Goal: Information Seeking & Learning: Check status

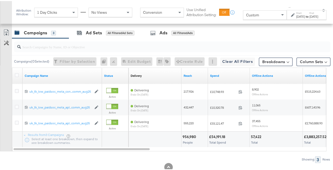
scroll to position [239, 0]
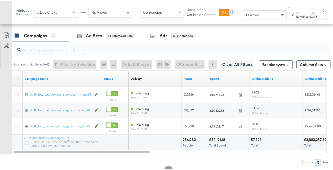
click at [304, 13] on div "to" at bounding box center [306, 15] width 4 height 4
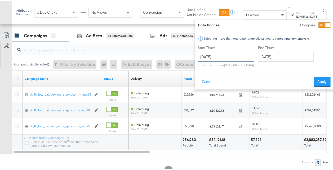
click at [225, 58] on input "August 3rd 2025" at bounding box center [226, 56] width 56 height 10
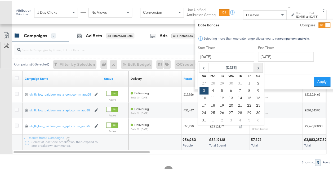
click at [254, 67] on span "›" at bounding box center [258, 67] width 8 height 8
click at [199, 99] on td "14" at bounding box center [203, 97] width 9 height 7
type input "[DATE]"
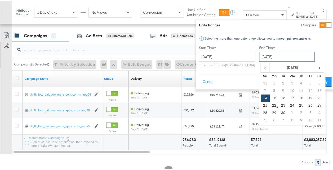
click at [263, 56] on input "September 14th 2025" at bounding box center [287, 56] width 56 height 10
click at [315, 98] on td "20" at bounding box center [319, 97] width 9 height 7
type input "September 20th 2025"
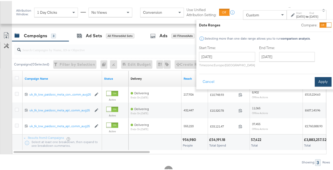
click at [317, 81] on button "Apply" at bounding box center [322, 81] width 17 height 10
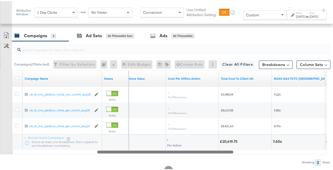
drag, startPoint x: 143, startPoint y: 149, endPoint x: 226, endPoint y: 154, distance: 83.0
click at [226, 154] on div "Campaigns ( 0 Selected) Filter by Selection Filter 0 campaigns 0 Rename 0 campa…" at bounding box center [165, 102] width 330 height 125
drag, startPoint x: 222, startPoint y: 140, endPoint x: 239, endPoint y: 140, distance: 17.2
click at [239, 140] on div "£20,419.75" at bounding box center [245, 140] width 51 height 5
click at [237, 139] on div "£20,419.75" at bounding box center [229, 140] width 19 height 5
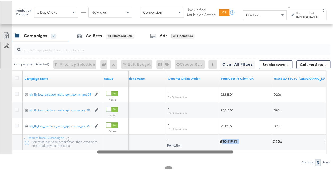
copy div "20,419.75"
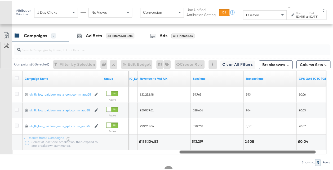
drag, startPoint x: 167, startPoint y: 149, endPoint x: 250, endPoint y: 150, distance: 83.1
click at [250, 150] on div at bounding box center [247, 151] width 136 height 4
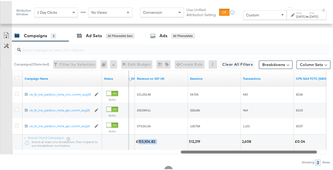
drag, startPoint x: 138, startPoint y: 139, endPoint x: 158, endPoint y: 141, distance: 19.7
click at [158, 141] on div "£155,104.82" at bounding box center [161, 140] width 51 height 5
copy div "155,104.82"
drag, startPoint x: 188, startPoint y: 140, endPoint x: 204, endPoint y: 142, distance: 16.8
click at [204, 142] on div "512,219" at bounding box center [214, 142] width 53 height 16
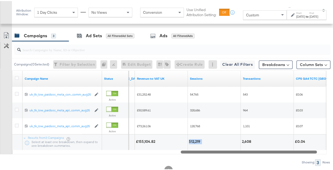
copy div "512,219"
drag, startPoint x: 241, startPoint y: 138, endPoint x: 257, endPoint y: 140, distance: 16.2
click at [257, 140] on div "2,608" at bounding box center [266, 142] width 53 height 16
copy div "2,608"
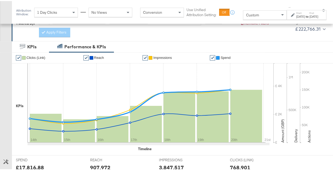
scroll to position [0, 0]
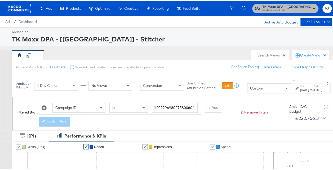
click at [293, 12] on button "TK Maxx DPA - [UK] - Stitcher Mindshare World UK" at bounding box center [285, 7] width 66 height 9
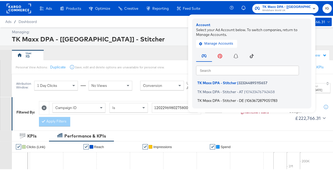
click at [248, 98] on span "1063672879051783" at bounding box center [261, 100] width 31 height 4
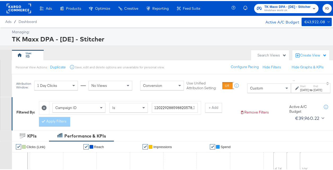
click at [300, 87] on div "Sep 7th 2025" at bounding box center [304, 89] width 9 height 4
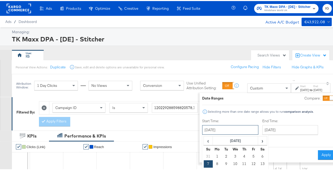
click at [233, 133] on input "September 7th 2025" at bounding box center [230, 129] width 56 height 10
click at [203, 169] on td "14" at bounding box center [207, 170] width 9 height 7
type input "September 14th 2025"
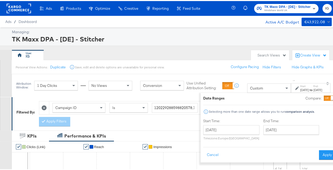
click at [265, 135] on div "End Time: September 14th 2025 ‹ September 2025 › Su Mo Tu We Th Fr Sa 31 1 2 3 …" at bounding box center [292, 130] width 58 height 24
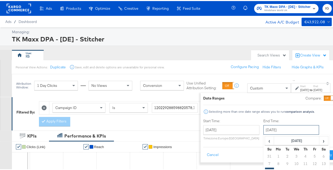
click at [273, 130] on input "September 14th 2025" at bounding box center [291, 129] width 56 height 10
click at [319, 169] on td "20" at bounding box center [323, 170] width 9 height 7
type input "September 20th 2025"
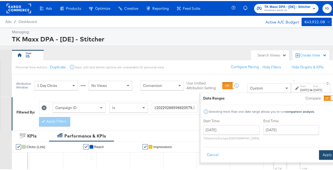
click at [319, 155] on button "Apply" at bounding box center [327, 154] width 17 height 10
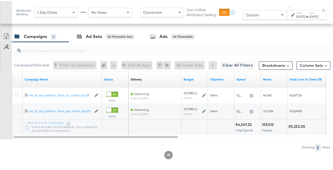
scroll to position [239, 0]
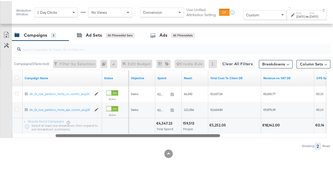
drag, startPoint x: 139, startPoint y: 132, endPoint x: 181, endPoint y: 134, distance: 42.1
click at [181, 134] on div at bounding box center [138, 134] width 164 height 4
drag, startPoint x: 210, startPoint y: 123, endPoint x: 225, endPoint y: 124, distance: 15.9
click at [225, 124] on div "€5,252.05" at bounding box center [216, 124] width 18 height 5
drag, startPoint x: 225, startPoint y: 124, endPoint x: 221, endPoint y: 122, distance: 4.5
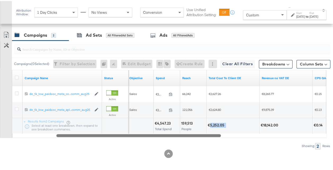
copy div "5,252.05"
drag, startPoint x: 262, startPoint y: 123, endPoint x: 284, endPoint y: 125, distance: 22.1
click at [284, 125] on div "€18,142.00" at bounding box center [285, 124] width 51 height 5
copy div "18,142.00"
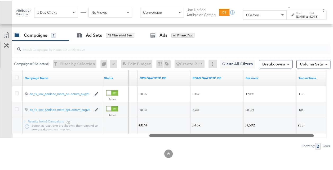
drag, startPoint x: 188, startPoint y: 134, endPoint x: 282, endPoint y: 140, distance: 94.2
click at [282, 140] on div "Campaigns ( 0 Selected) Filter by Selection Filter 0 campaigns 0 Rename 0 campa…" at bounding box center [165, 94] width 330 height 109
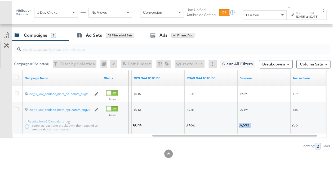
drag, startPoint x: 238, startPoint y: 123, endPoint x: 252, endPoint y: 125, distance: 14.1
click at [252, 125] on div "37,592" at bounding box center [263, 124] width 51 height 5
drag, startPoint x: 252, startPoint y: 125, endPoint x: 243, endPoint y: 123, distance: 9.7
copy div "37,592"
drag, startPoint x: 291, startPoint y: 122, endPoint x: 302, endPoint y: 123, distance: 10.6
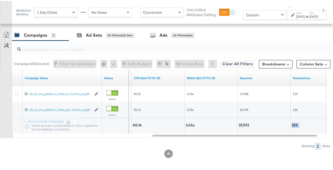
click at [302, 123] on div "255" at bounding box center [316, 124] width 51 height 5
drag, startPoint x: 302, startPoint y: 123, endPoint x: 294, endPoint y: 123, distance: 7.7
copy div "255"
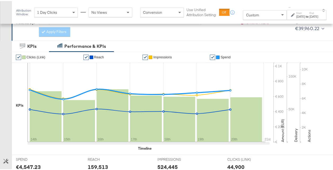
scroll to position [0, 0]
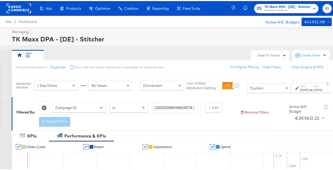
click at [294, 9] on span "Mindshare World UK" at bounding box center [287, 9] width 46 height 4
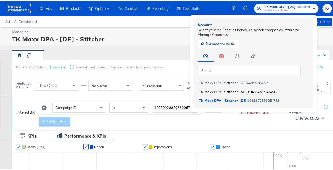
click at [248, 90] on span "1014334767143458" at bounding box center [261, 91] width 29 height 4
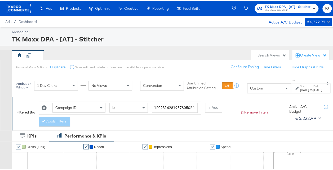
click at [300, 91] on div "[DATE]" at bounding box center [304, 89] width 9 height 4
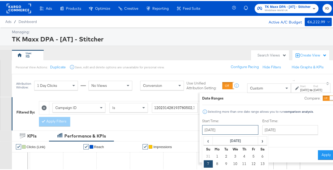
click at [229, 127] on input "[DATE]" at bounding box center [230, 129] width 56 height 10
click at [203, 169] on td "14" at bounding box center [207, 170] width 9 height 7
type input "September 14th 2025"
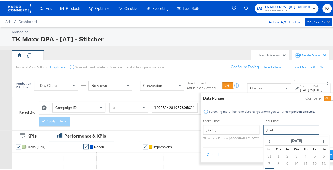
click at [273, 130] on input "September 14th 2025" at bounding box center [291, 129] width 56 height 10
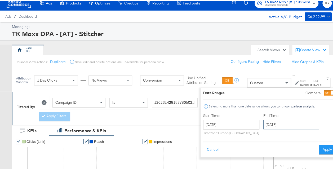
scroll to position [11, 0]
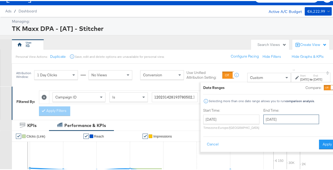
click at [287, 119] on input "September 14th 2025" at bounding box center [291, 119] width 56 height 10
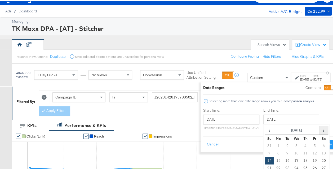
click at [319, 131] on span "›" at bounding box center [323, 129] width 8 height 8
click at [265, 128] on span "‹" at bounding box center [269, 129] width 8 height 8
click at [319, 160] on td "20" at bounding box center [323, 159] width 9 height 7
type input "September 20th 2025"
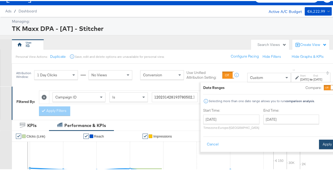
click at [319, 145] on button "Apply" at bounding box center [327, 144] width 17 height 10
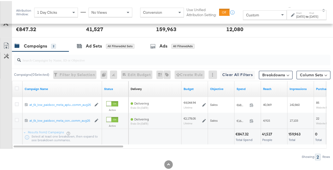
scroll to position [239, 0]
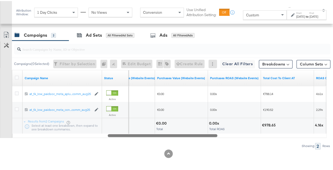
drag, startPoint x: 115, startPoint y: 134, endPoint x: 207, endPoint y: 138, distance: 92.1
click at [207, 138] on div "Campaigns ( 0 Selected) Filter by Selection Filter 0 campaigns 0 Rename 0 campa…" at bounding box center [165, 94] width 330 height 109
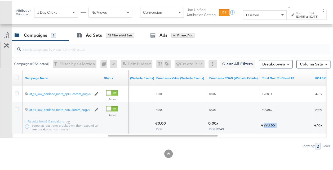
drag, startPoint x: 262, startPoint y: 124, endPoint x: 276, endPoint y: 123, distance: 13.6
click at [276, 123] on div "€978.65" at bounding box center [286, 124] width 51 height 5
copy div "978.65"
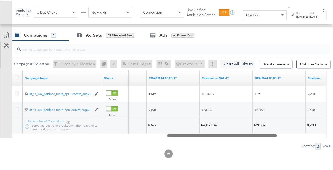
drag, startPoint x: 206, startPoint y: 134, endPoint x: 265, endPoint y: 138, distance: 58.9
click at [265, 138] on div "Campaigns ( 0 Selected) Filter by Selection Filter 0 campaigns 0 Rename 0 campa…" at bounding box center [165, 94] width 330 height 109
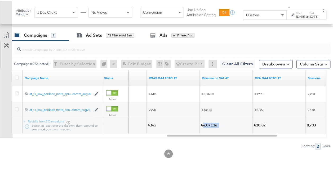
drag, startPoint x: 202, startPoint y: 124, endPoint x: 218, endPoint y: 124, distance: 16.1
click at [218, 124] on div "€4,073.26" at bounding box center [210, 124] width 18 height 5
copy div "4,073.26"
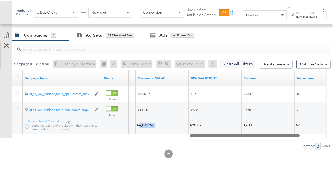
drag, startPoint x: 247, startPoint y: 134, endPoint x: 270, endPoint y: 134, distance: 22.8
click at [270, 134] on div at bounding box center [245, 134] width 110 height 4
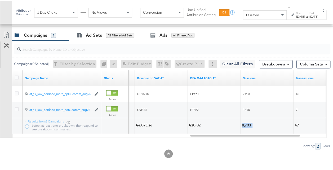
drag, startPoint x: 241, startPoint y: 123, endPoint x: 257, endPoint y: 125, distance: 16.0
click at [257, 125] on div "8,703" at bounding box center [266, 125] width 53 height 16
copy div "8,703"
click at [314, 15] on div "[DATE]" at bounding box center [313, 15] width 9 height 4
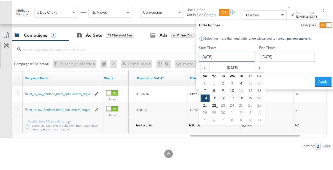
click at [231, 54] on input "September 14th 2025" at bounding box center [227, 56] width 56 height 10
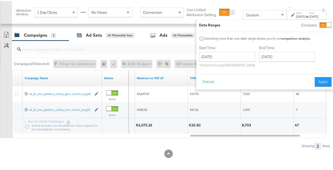
click at [293, 5] on div "↑ Start: Sep 14th 2025 to End: Sep 20th 2025 Date Ranges Compare: Selecting mor…" at bounding box center [305, 11] width 39 height 15
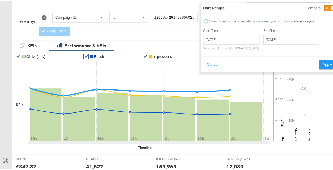
scroll to position [0, 0]
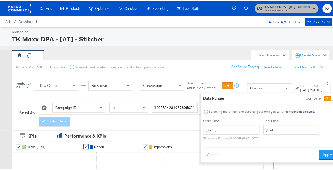
click at [286, 10] on span "Mindshare World UK" at bounding box center [287, 9] width 46 height 4
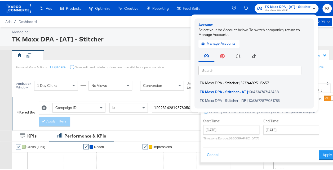
click at [257, 82] on span "323244895115657" at bounding box center [254, 82] width 28 height 4
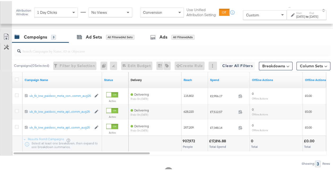
scroll to position [242, 0]
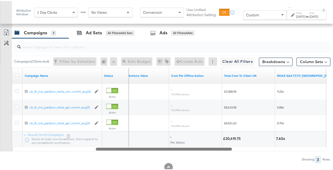
drag, startPoint x: 146, startPoint y: 145, endPoint x: 228, endPoint y: 157, distance: 82.6
click at [228, 157] on div "Campaigns ( 0 Selected) Filter by Selection Filter 0 campaigns 0 Rename 0 campa…" at bounding box center [165, 99] width 330 height 125
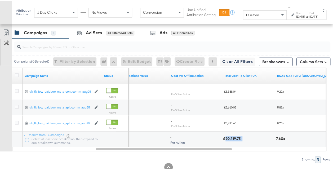
drag, startPoint x: 224, startPoint y: 136, endPoint x: 242, endPoint y: 136, distance: 17.5
click at [242, 136] on div "£20,419.75" at bounding box center [248, 137] width 51 height 5
copy div "20,419.75"
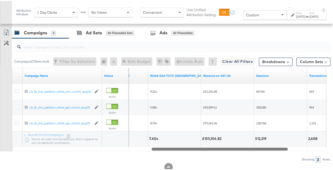
drag, startPoint x: 199, startPoint y: 146, endPoint x: 255, endPoint y: 147, distance: 55.6
click at [255, 147] on div at bounding box center [219, 148] width 136 height 4
drag, startPoint x: 252, startPoint y: 137, endPoint x: 268, endPoint y: 135, distance: 15.7
click at [268, 135] on div "£20,419.75 7.60x £155,104.82 512,219 2,608" at bounding box center [113, 138] width 597 height 16
drag, startPoint x: 268, startPoint y: 135, endPoint x: 263, endPoint y: 136, distance: 4.5
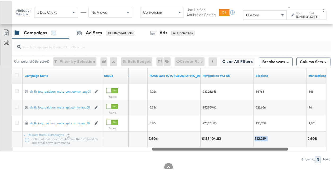
copy div "512,219"
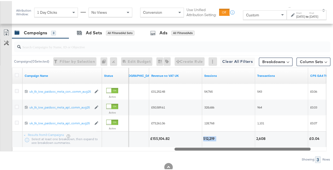
drag, startPoint x: 239, startPoint y: 147, endPoint x: 262, endPoint y: 145, distance: 23.3
click at [262, 146] on div at bounding box center [242, 148] width 136 height 4
copy div "512,219"
drag, startPoint x: 256, startPoint y: 138, endPoint x: 270, endPoint y: 138, distance: 14.0
click at [270, 138] on div "2,608" at bounding box center [281, 139] width 53 height 16
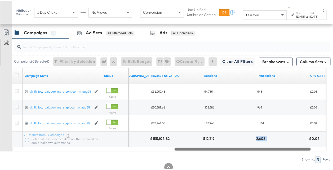
drag, startPoint x: 270, startPoint y: 138, endPoint x: 261, endPoint y: 136, distance: 8.4
copy div "2,608"
drag, startPoint x: 153, startPoint y: 136, endPoint x: 171, endPoint y: 137, distance: 18.0
click at [171, 137] on div "£155,104.82" at bounding box center [160, 137] width 21 height 5
drag, startPoint x: 171, startPoint y: 137, endPoint x: 165, endPoint y: 137, distance: 5.6
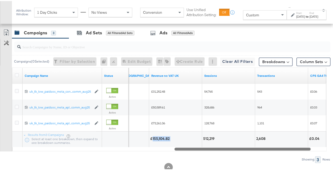
copy div "155,104.82"
